Goal: Use online tool/utility

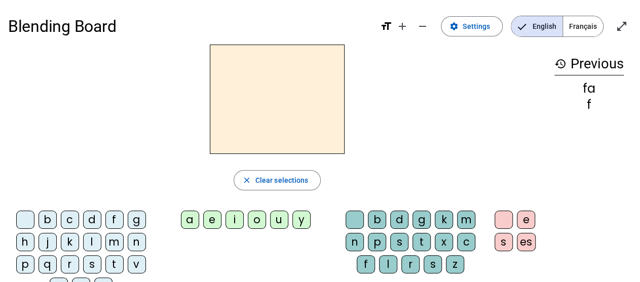
click at [188, 215] on div "a" at bounding box center [190, 220] width 18 height 18
click at [107, 220] on div "f" at bounding box center [114, 220] width 18 height 18
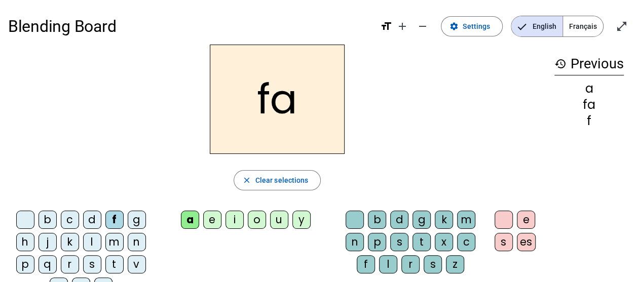
click at [47, 218] on div "b" at bounding box center [47, 220] width 18 height 18
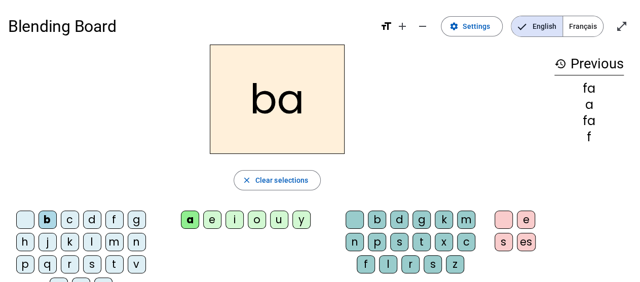
click at [20, 242] on div "h" at bounding box center [25, 242] width 18 height 18
click at [26, 260] on div "p" at bounding box center [25, 264] width 18 height 18
click at [70, 266] on div "r" at bounding box center [70, 264] width 18 height 18
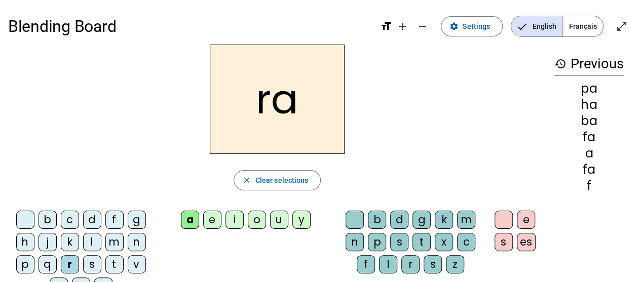
click at [92, 265] on div "s" at bounding box center [92, 264] width 18 height 18
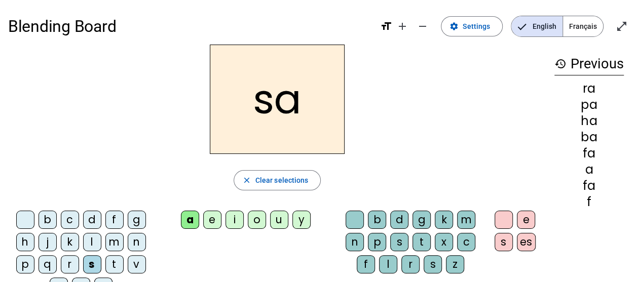
click at [113, 265] on div "t" at bounding box center [114, 264] width 18 height 18
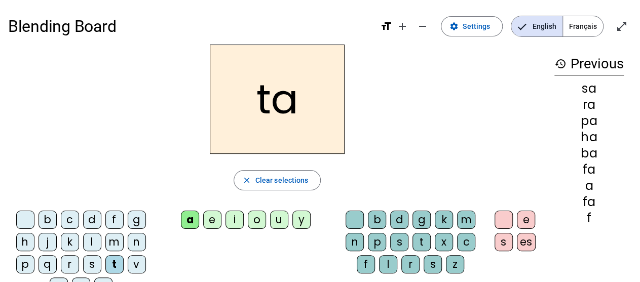
click at [134, 266] on div "v" at bounding box center [137, 264] width 18 height 18
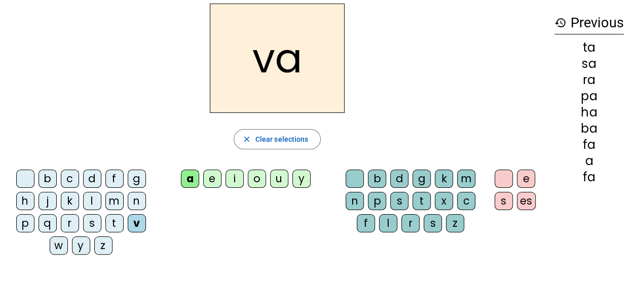
scroll to position [51, 0]
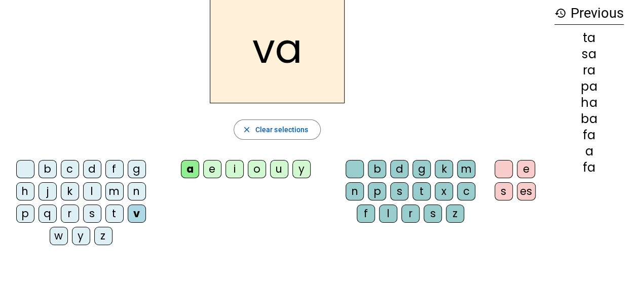
click at [99, 234] on div "z" at bounding box center [103, 236] width 18 height 18
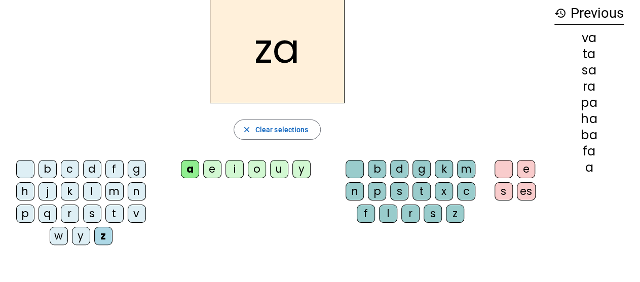
click at [89, 172] on div "d" at bounding box center [92, 169] width 18 height 18
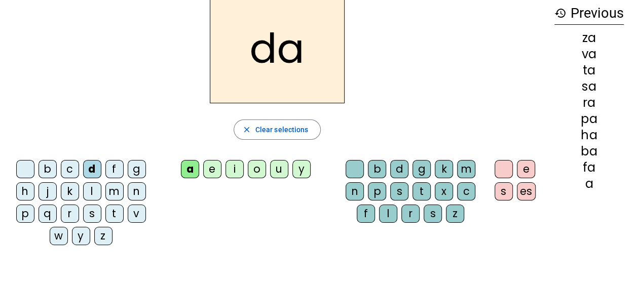
click at [137, 173] on div "g" at bounding box center [137, 169] width 18 height 18
click at [48, 191] on div "j" at bounding box center [47, 191] width 18 height 18
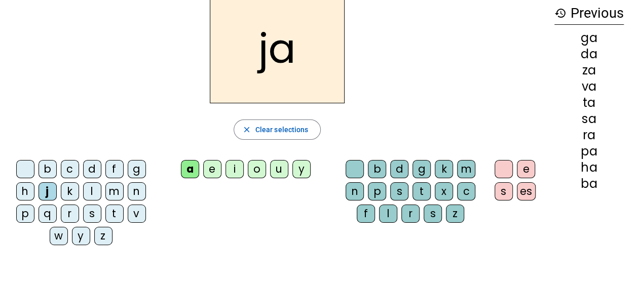
click at [75, 170] on div "c" at bounding box center [70, 169] width 18 height 18
